Goal: Task Accomplishment & Management: Complete application form

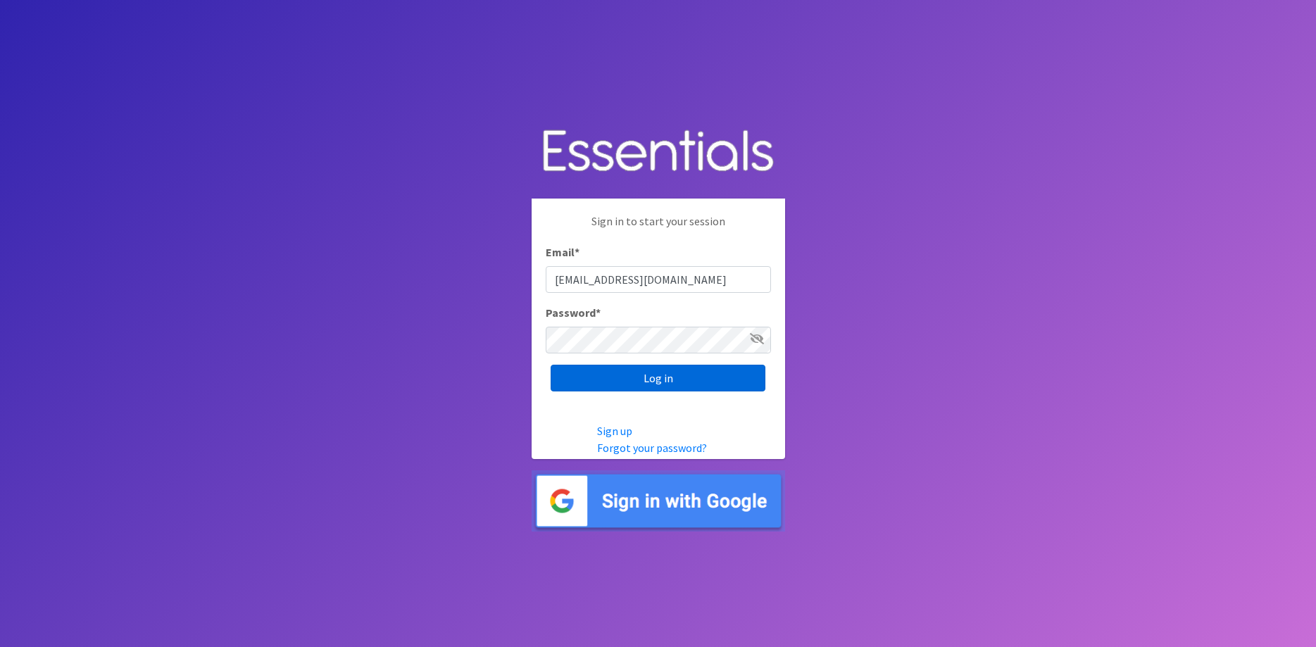
type input "[EMAIL_ADDRESS][DOMAIN_NAME]"
click at [668, 392] on input "Log in" at bounding box center [658, 378] width 215 height 27
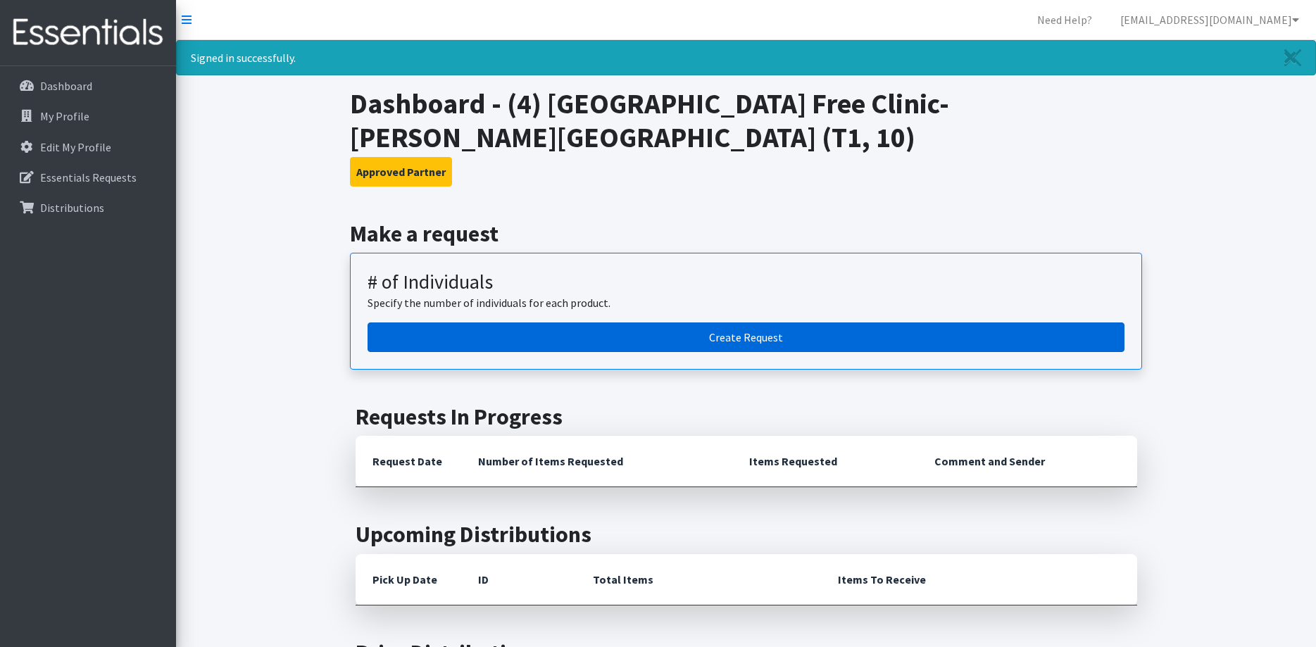
click at [792, 339] on link "Create Request" at bounding box center [746, 338] width 757 height 30
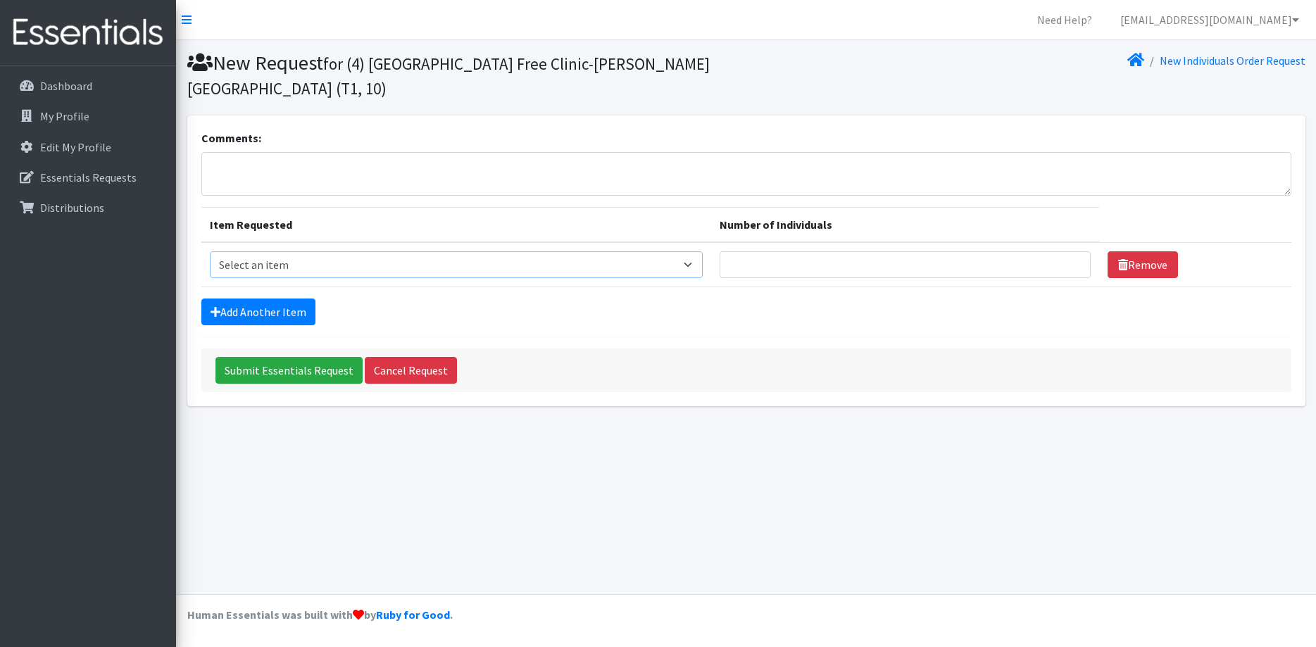
select select "5616"
click option "A: Babies - Size 5" at bounding box center [0, 0] width 0 height 0
click at [1069, 262] on input "1" at bounding box center [905, 264] width 371 height 27
type input "2"
click at [1068, 263] on input "2" at bounding box center [905, 264] width 371 height 27
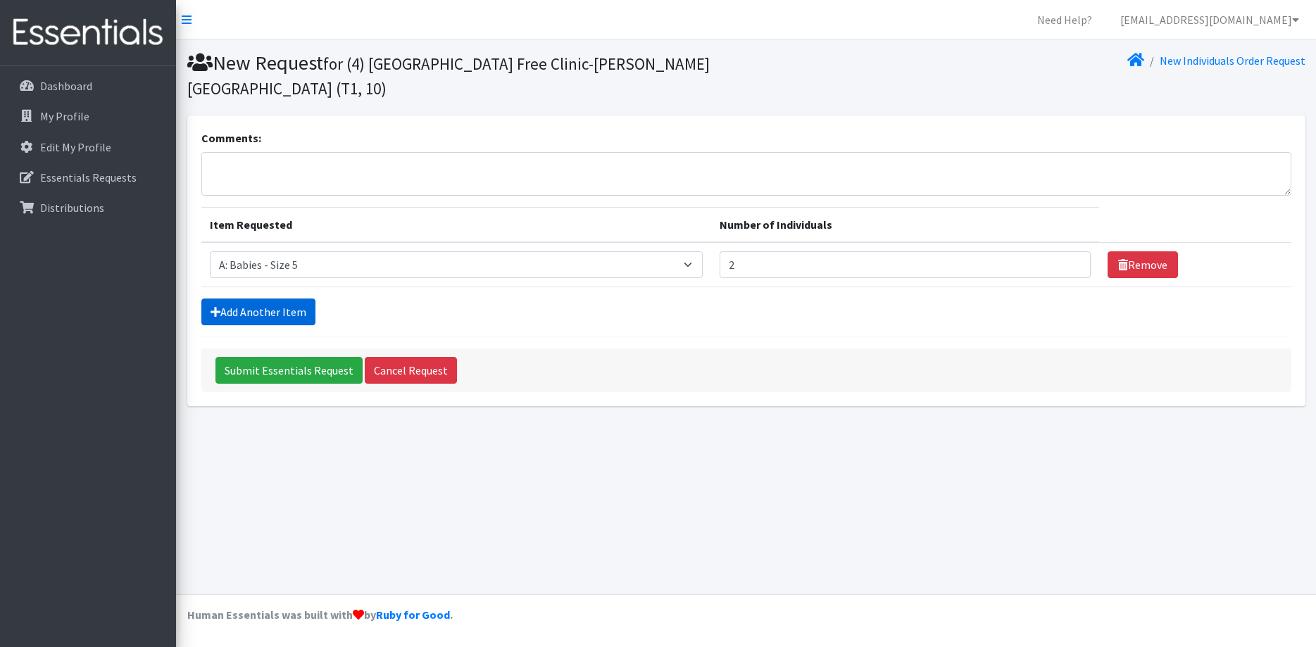
click at [243, 304] on link "Add Another Item" at bounding box center [258, 312] width 114 height 27
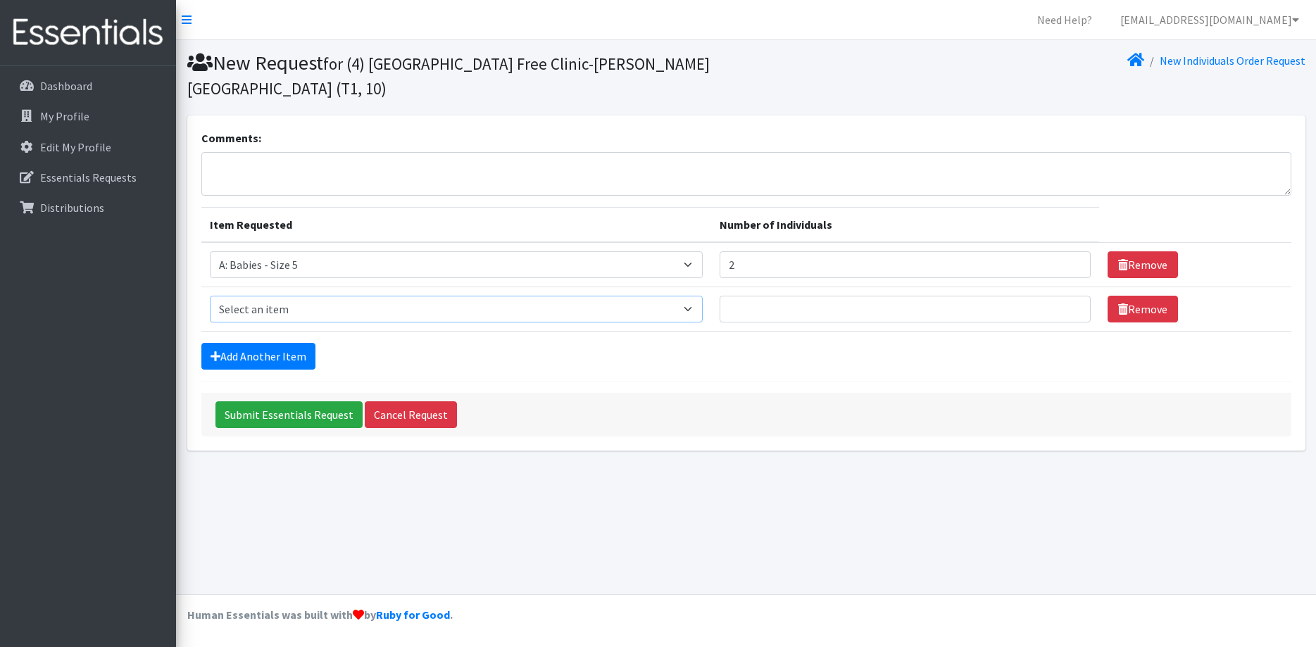
click at [210, 296] on select "Select an item A: Babies - Size 0 (Preemie) A: Babies - Size 01 (newborn) A: Ba…" at bounding box center [457, 309] width 494 height 27
select select "5597"
click option "B: Toddlers - Pull-Ups1 (Medium - 2T-3T)" at bounding box center [0, 0] width 0 height 0
click at [280, 361] on link "Add Another Item" at bounding box center [258, 356] width 114 height 27
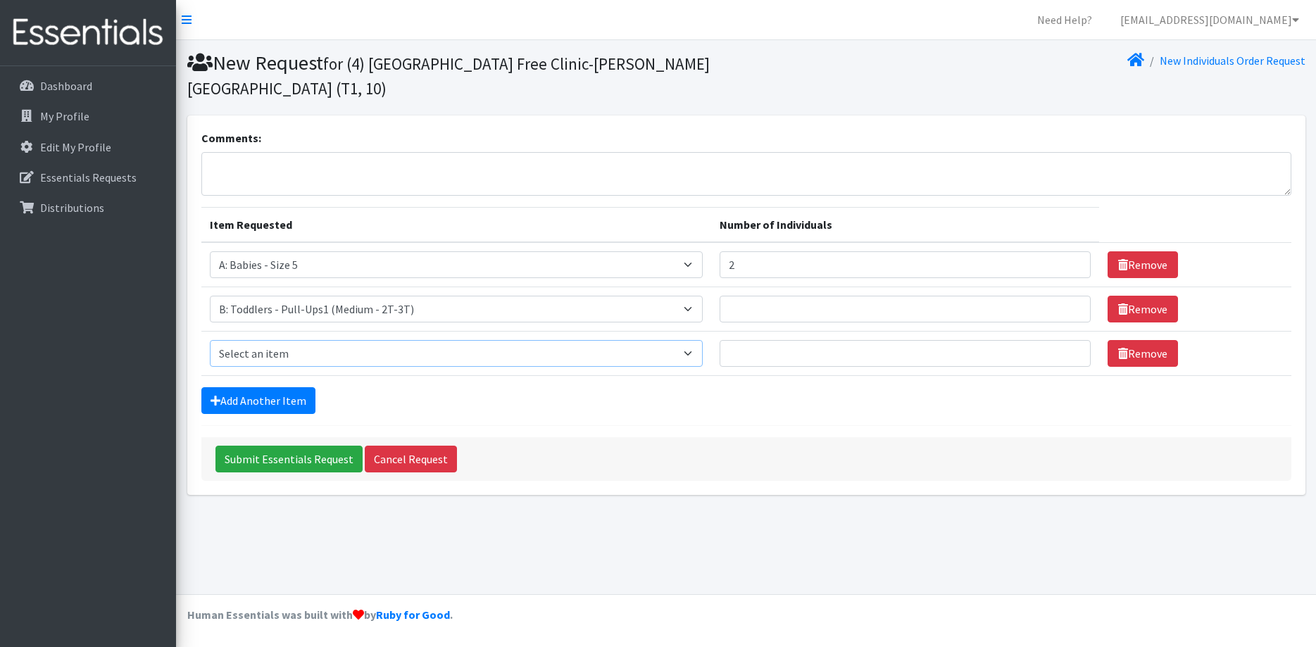
click at [210, 340] on select "Select an item A: Babies - Size 0 (Preemie) A: Babies - Size 01 (newborn) A: Ba…" at bounding box center [457, 353] width 494 height 27
select select "5598"
click option "B: Toddlers - Pull-Ups2 (Large -3T-4T)" at bounding box center [0, 0] width 0 height 0
click at [430, 398] on div "Add Another Item" at bounding box center [746, 400] width 1090 height 27
click at [270, 401] on link "Add Another Item" at bounding box center [258, 400] width 114 height 27
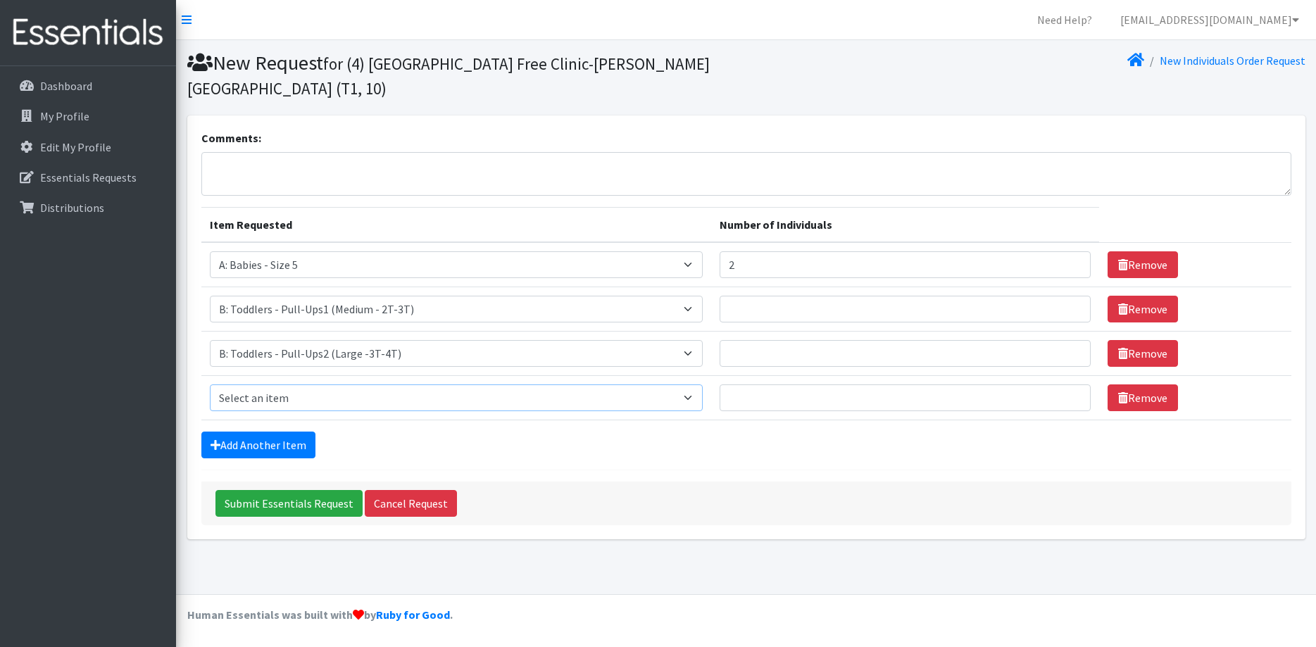
click at [210, 385] on select "Select an item A: Babies - Size 0 (Preemie) A: Babies - Size 01 (newborn) A: Ba…" at bounding box center [457, 398] width 494 height 27
select select "5599"
click option "B: Toddlers - Pull-Ups3 (XL - 4T-5T)" at bounding box center [0, 0] width 0 height 0
click at [293, 453] on link "Add Another Item" at bounding box center [258, 445] width 114 height 27
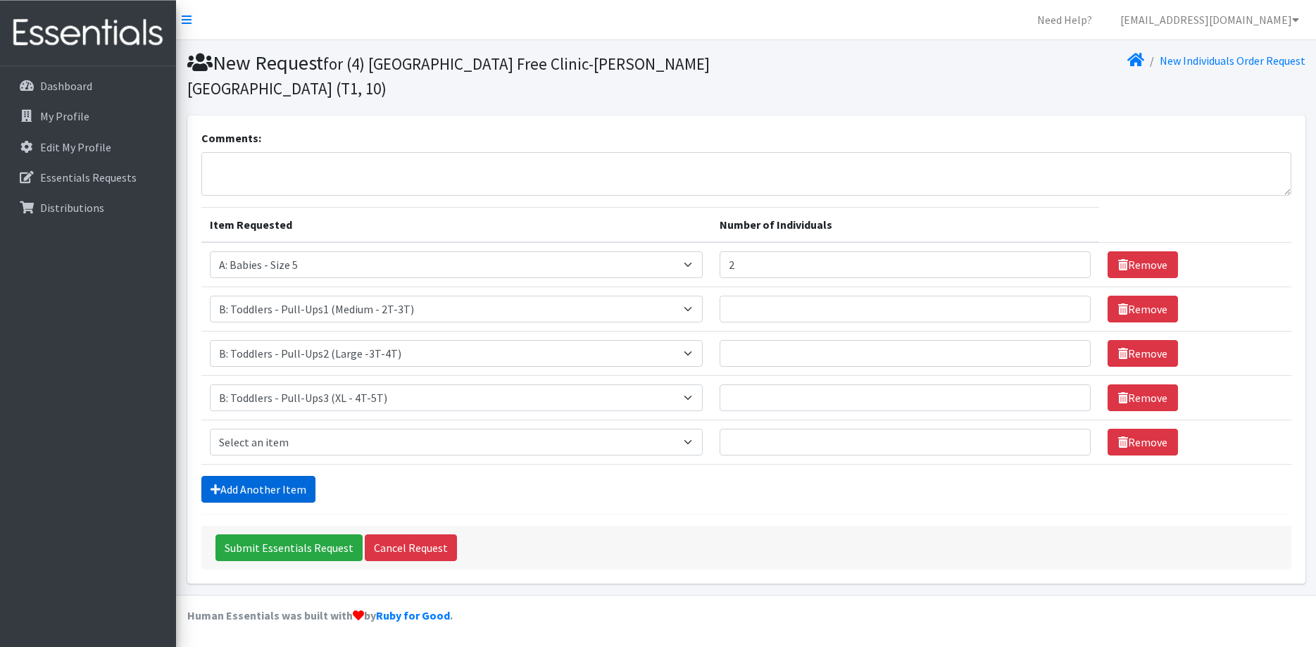
scroll to position [1, 0]
click at [210, 428] on select "Select an item A: Babies - Size 0 (Preemie) A: Babies - Size 01 (newborn) A: Ba…" at bounding box center [457, 441] width 494 height 27
drag, startPoint x: 271, startPoint y: 439, endPoint x: 681, endPoint y: 503, distance: 414.7
click at [681, 503] on form "Comments: Item Requested Number of Individuals Item Requested Select an item A:…" at bounding box center [746, 349] width 1090 height 440
click at [1066, 396] on input "1" at bounding box center [905, 397] width 371 height 27
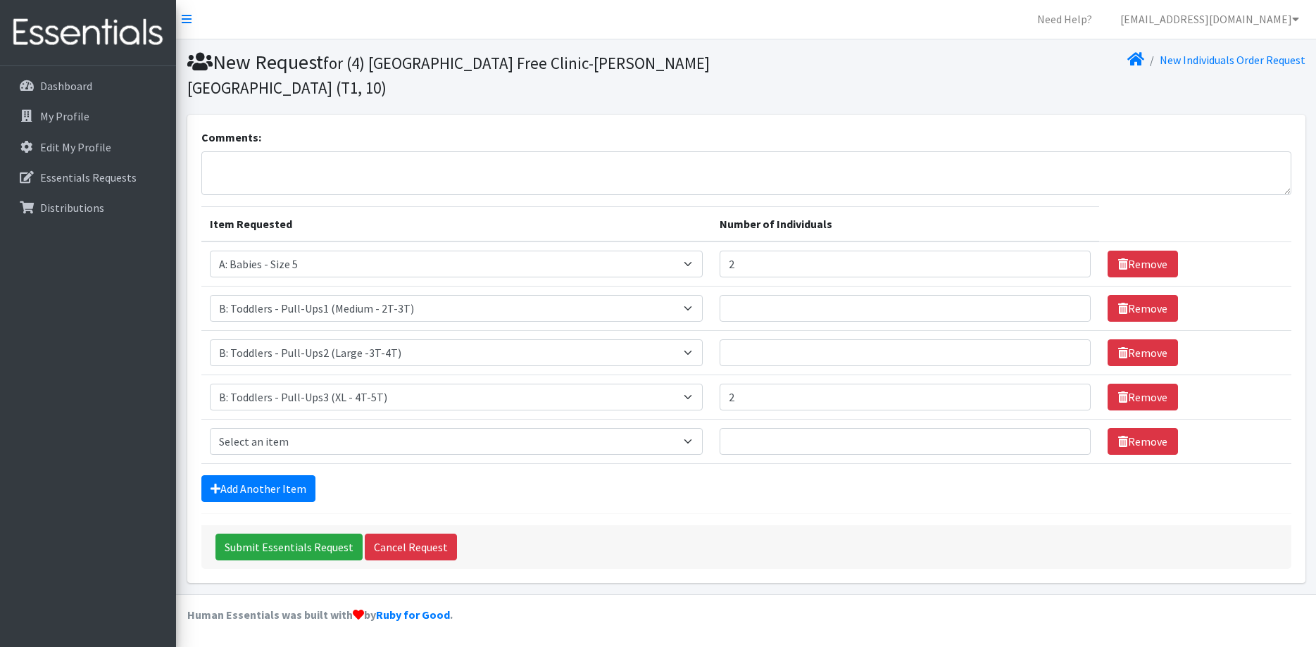
type input "2"
click at [1066, 396] on input "2" at bounding box center [905, 397] width 371 height 27
click at [828, 317] on input "Number of Individuals" at bounding box center [905, 308] width 371 height 27
type input "1"
click at [1072, 304] on input "1" at bounding box center [905, 308] width 371 height 27
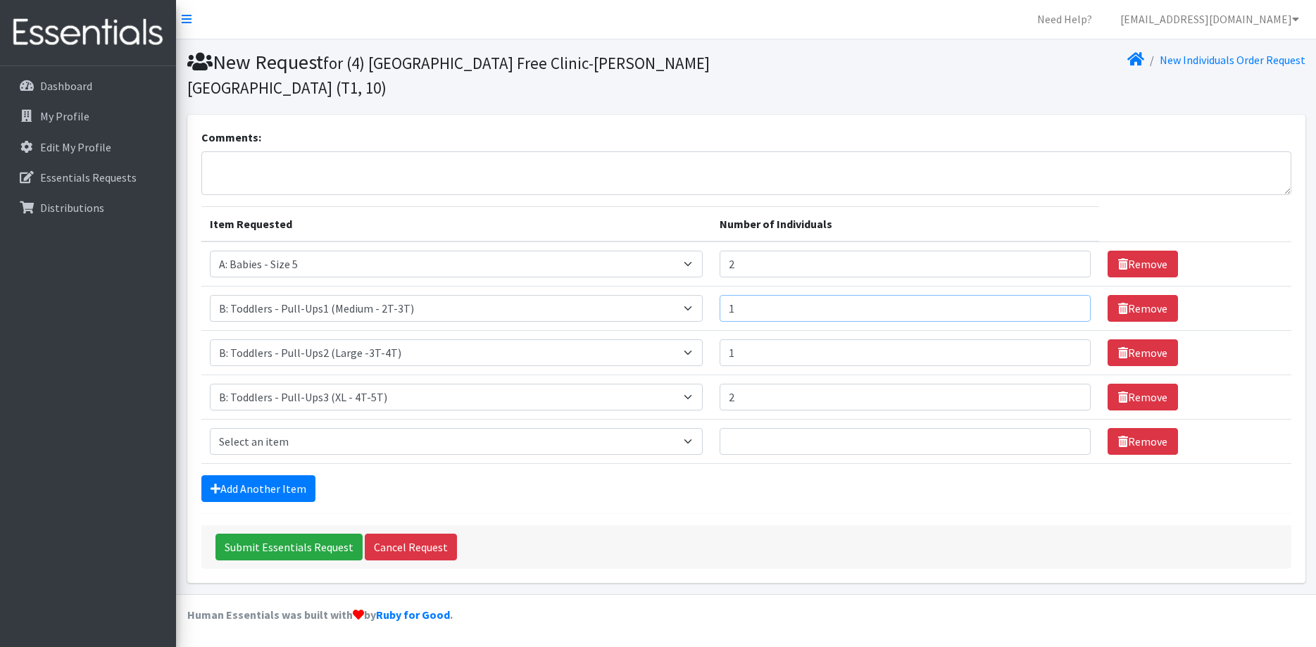
type input "1"
click at [1070, 350] on input "1" at bounding box center [905, 352] width 371 height 27
click at [210, 428] on select "Select an item A: Babies - Size 0 (Preemie) A: Babies - Size 01 (newborn) A: Ba…" at bounding box center [457, 441] width 494 height 27
select select "5616"
click option "A: Babies - Size 5" at bounding box center [0, 0] width 0 height 0
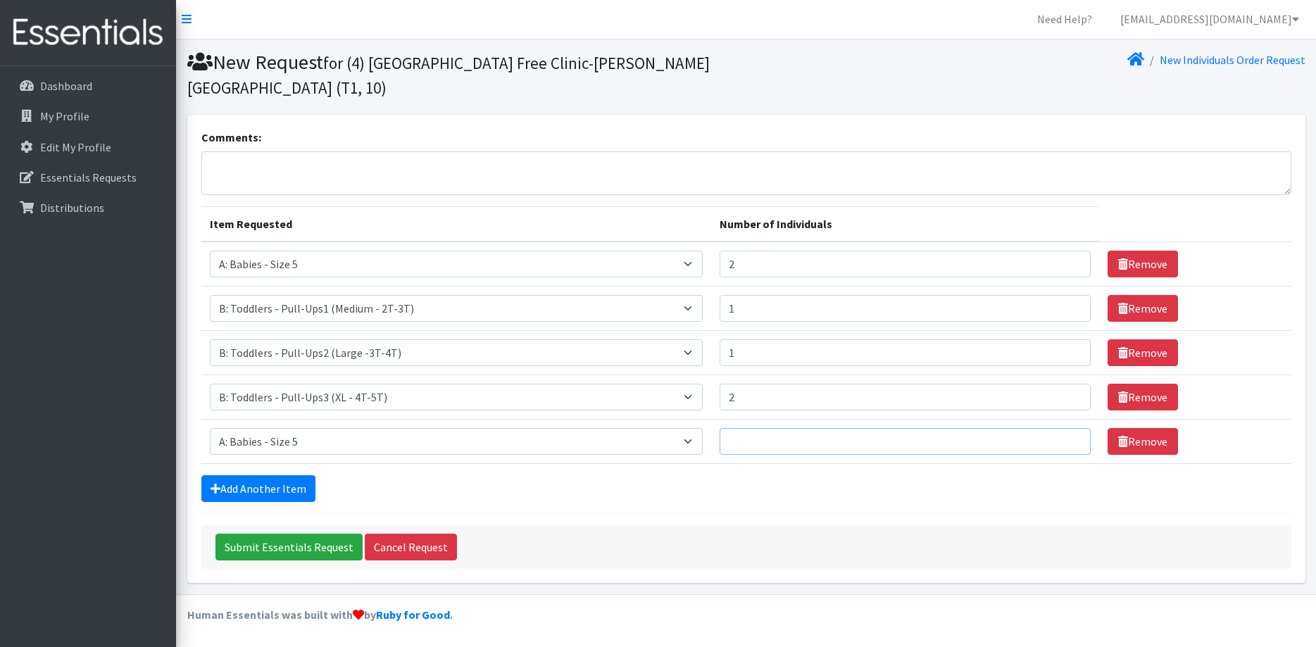
click at [1066, 435] on input "Number of Individuals" at bounding box center [905, 441] width 371 height 27
type input "1"
drag, startPoint x: 1068, startPoint y: 437, endPoint x: 937, endPoint y: 433, distance: 130.3
click at [1067, 437] on input "1" at bounding box center [905, 441] width 371 height 27
click at [1120, 446] on link "Remove" at bounding box center [1143, 441] width 70 height 27
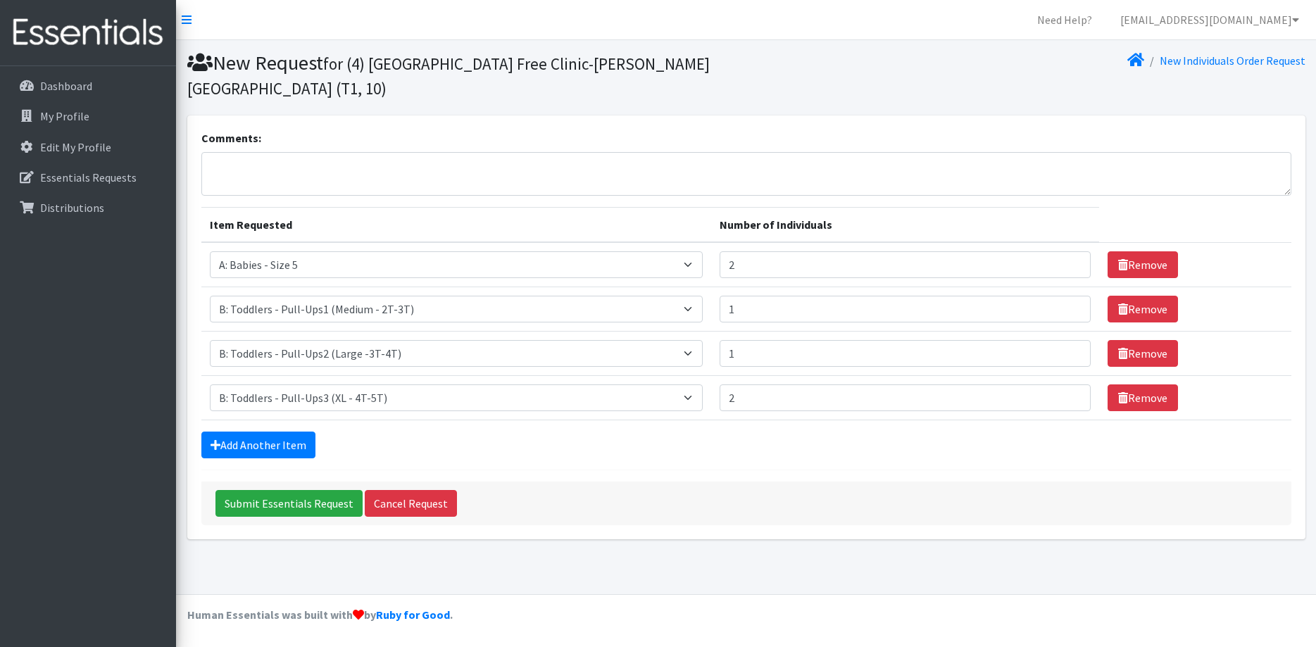
scroll to position [0, 0]
type input "3"
click at [1071, 395] on input "3" at bounding box center [905, 398] width 371 height 27
click at [267, 444] on link "Add Another Item" at bounding box center [258, 445] width 114 height 27
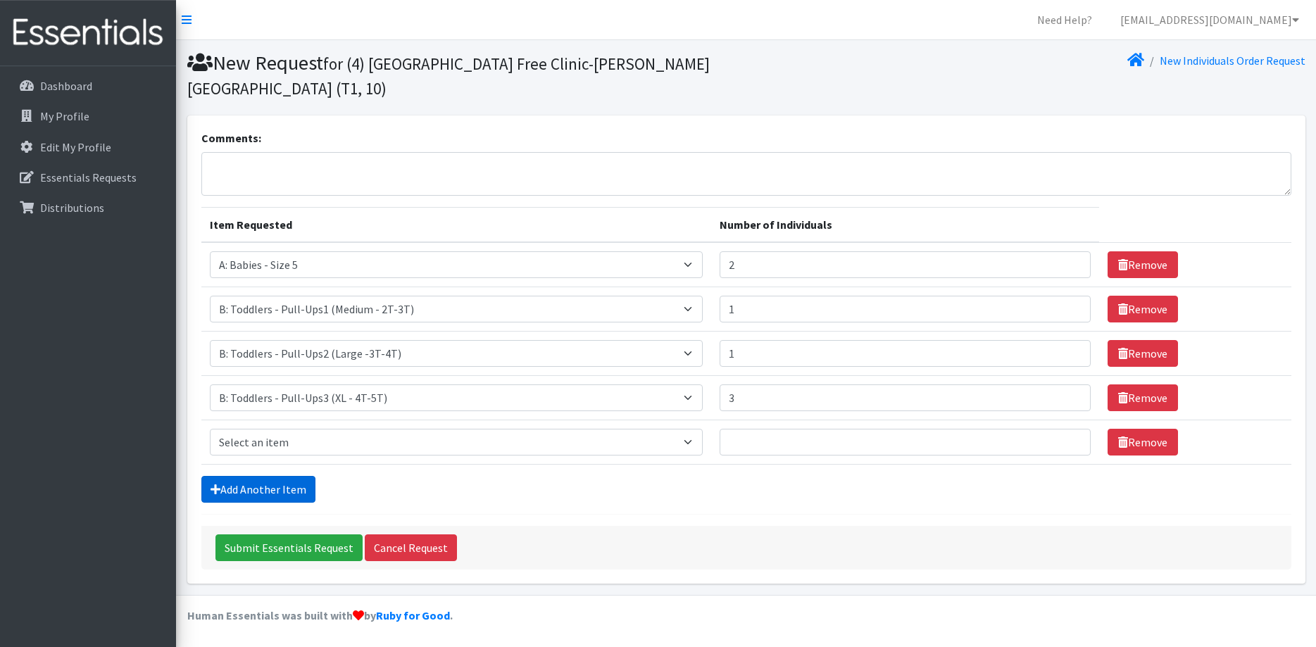
scroll to position [1, 0]
click at [210, 428] on select "Select an item A: Babies - Size 0 (Preemie) A: Babies - Size 01 (newborn) A: Ba…" at bounding box center [457, 441] width 494 height 27
select select "5614"
click option "A: Babies - Size 4" at bounding box center [0, 0] width 0 height 0
click at [1070, 438] on input "1" at bounding box center [905, 441] width 371 height 27
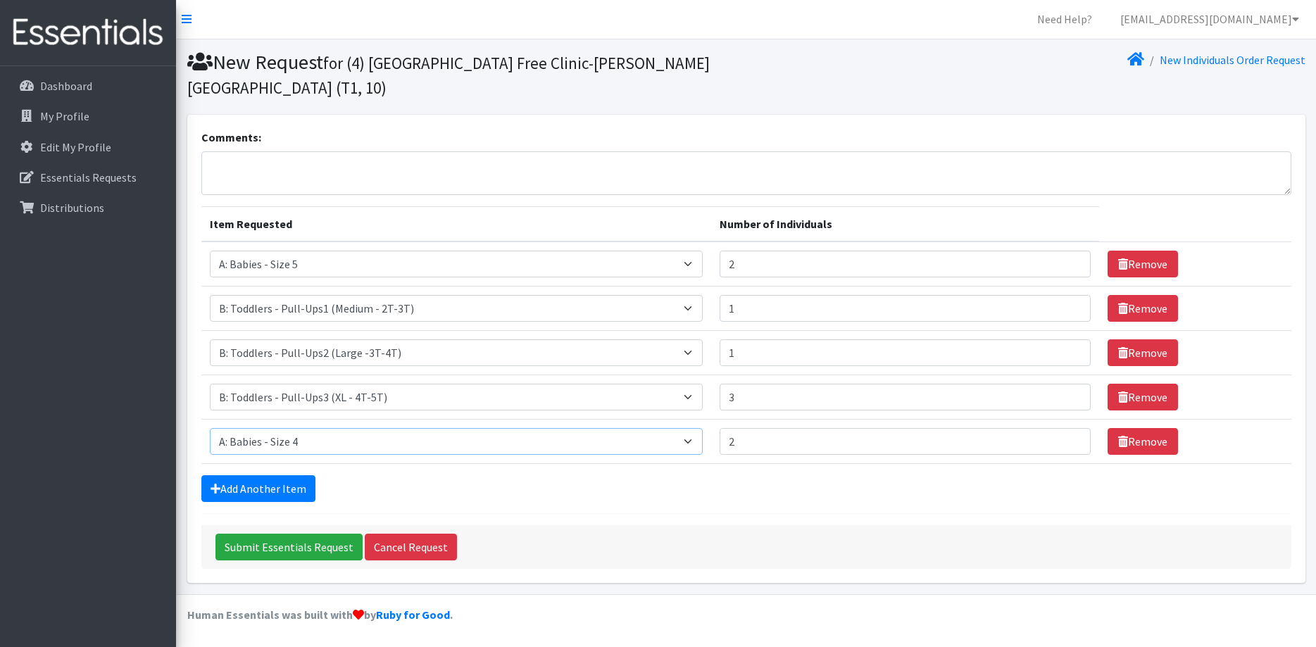
click at [1069, 437] on input "2" at bounding box center [905, 441] width 371 height 27
type input "3"
click at [1066, 437] on input "3" at bounding box center [905, 441] width 371 height 27
click at [313, 549] on input "Submit Essentials Request" at bounding box center [288, 547] width 147 height 27
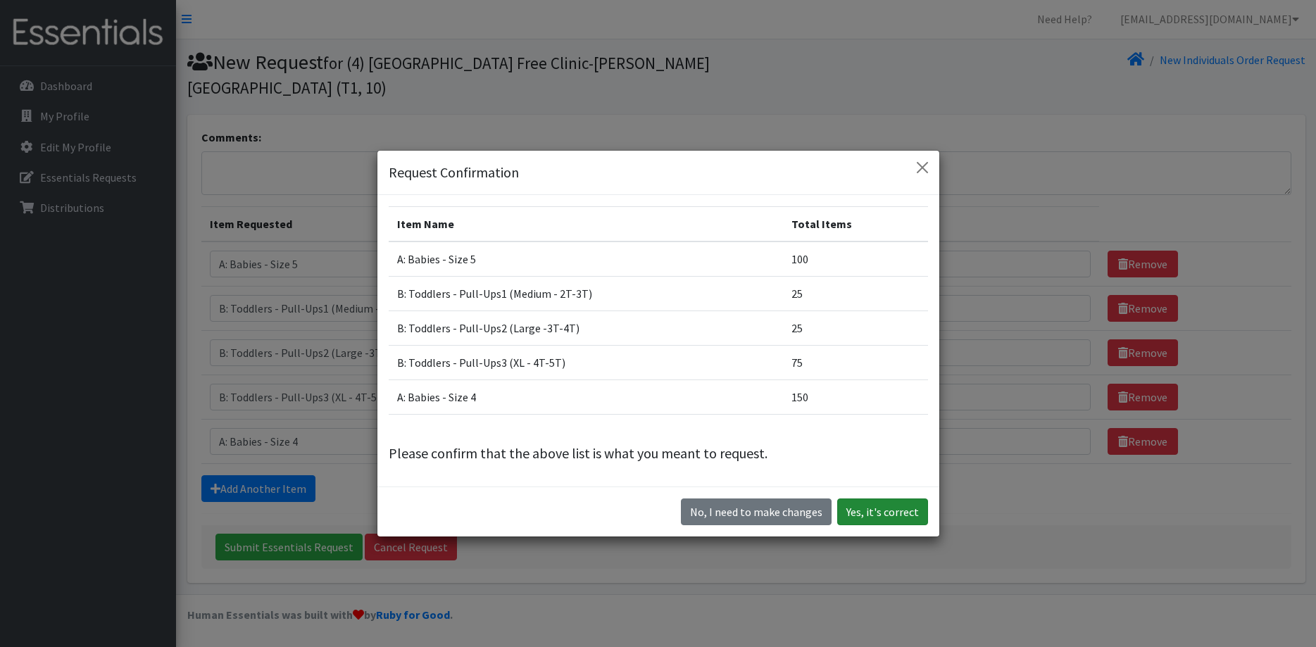
click at [904, 515] on button "Yes, it's correct" at bounding box center [882, 512] width 91 height 27
